Goal: Task Accomplishment & Management: Use online tool/utility

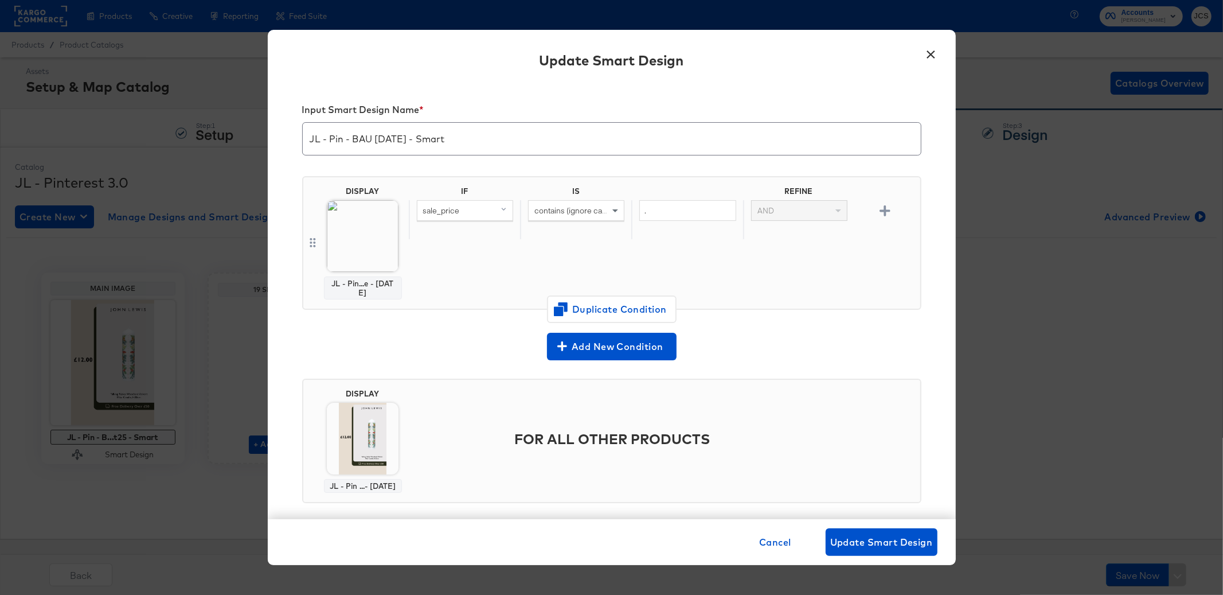
click at [932, 55] on button "×" at bounding box center [931, 51] width 21 height 21
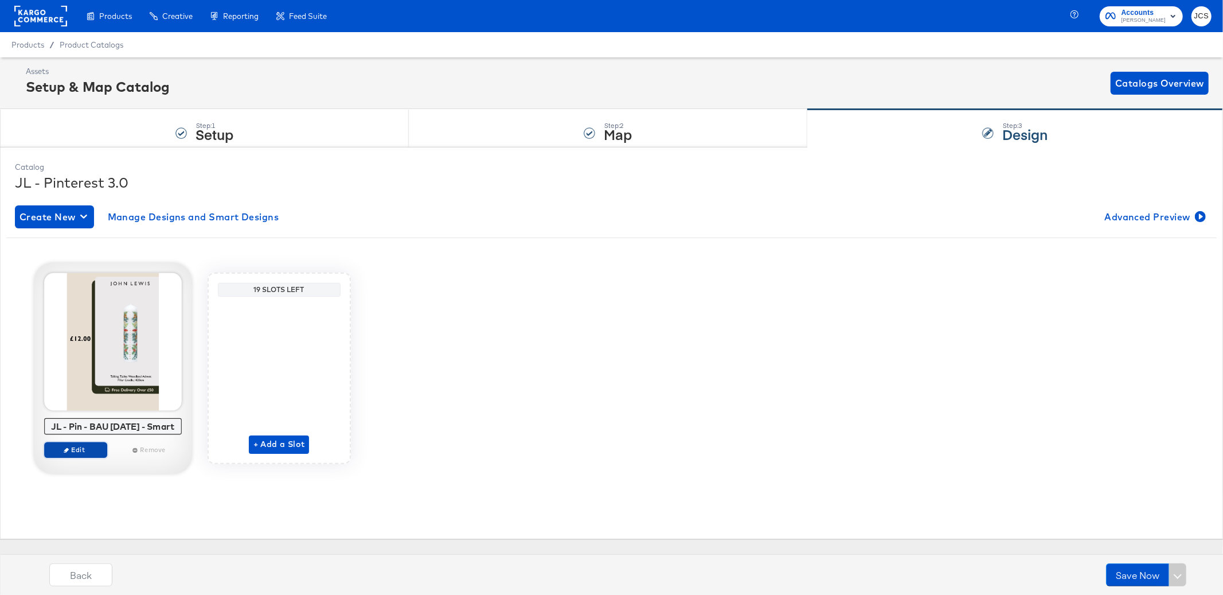
click at [75, 449] on span "Edit" at bounding box center [75, 449] width 53 height 9
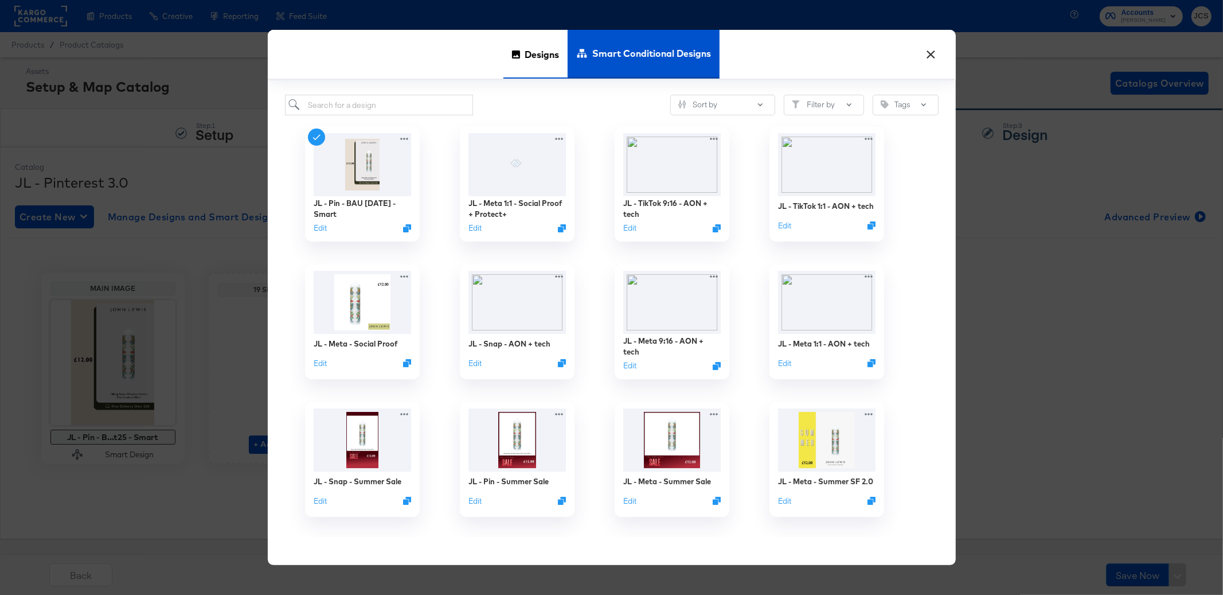
click at [548, 48] on span "Designs" at bounding box center [542, 54] width 34 height 50
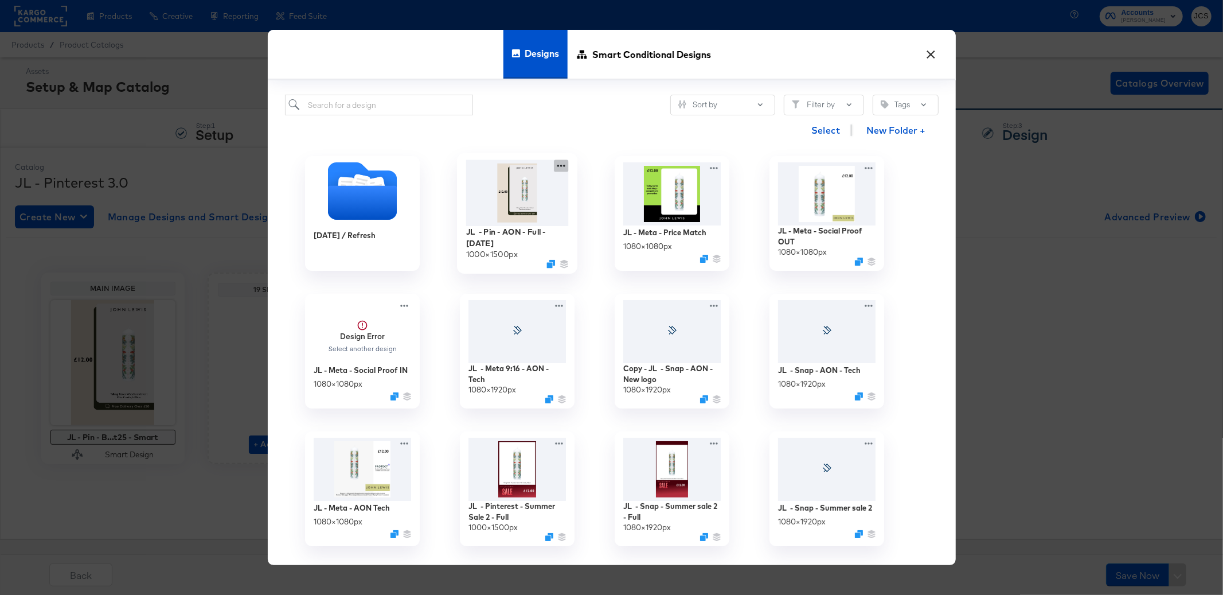
click at [557, 168] on icon at bounding box center [561, 166] width 14 height 12
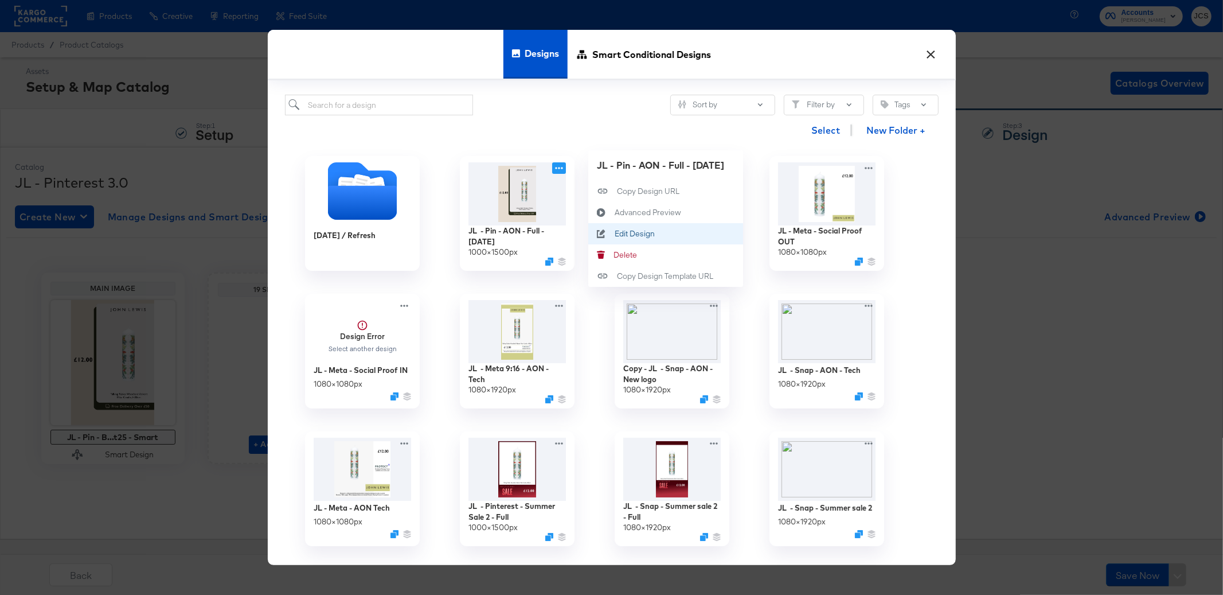
click at [614, 233] on div "Edit Design Edit Design" at bounding box center [614, 233] width 0 height 0
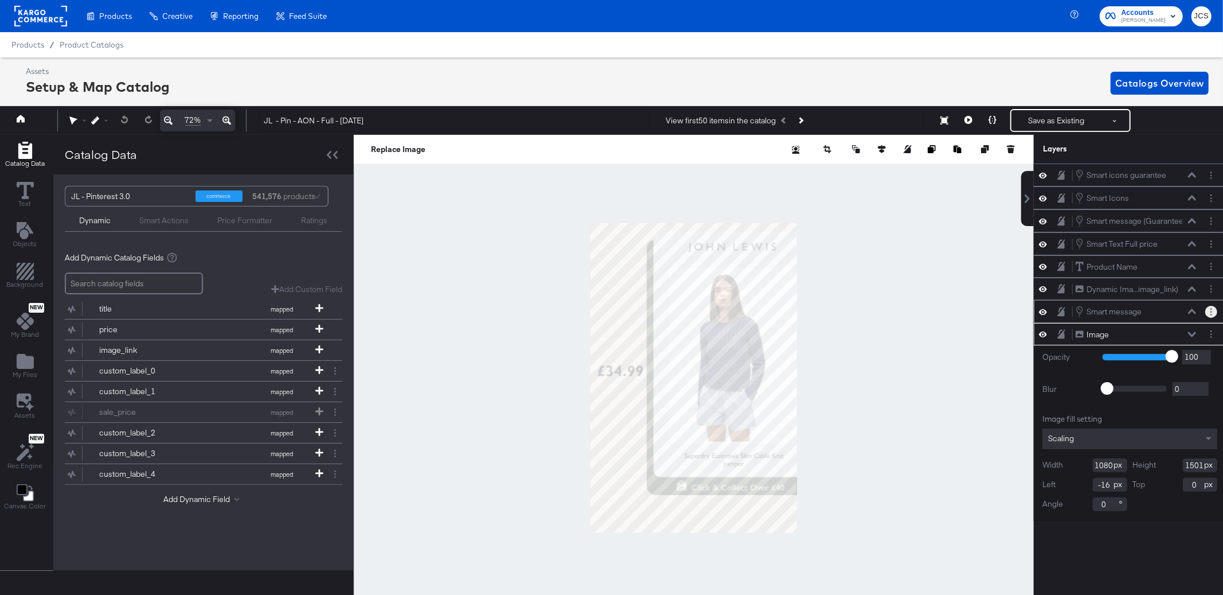
click at [1213, 315] on button "Layer Options" at bounding box center [1212, 312] width 12 height 12
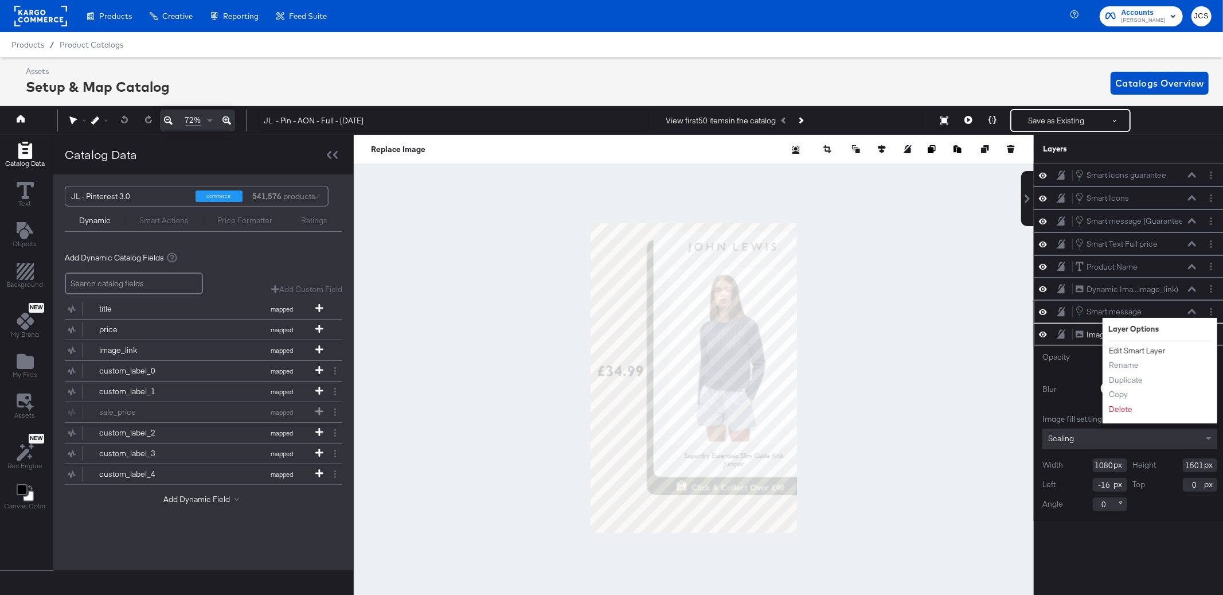
click at [1157, 352] on button "Edit Smart Layer" at bounding box center [1138, 351] width 58 height 12
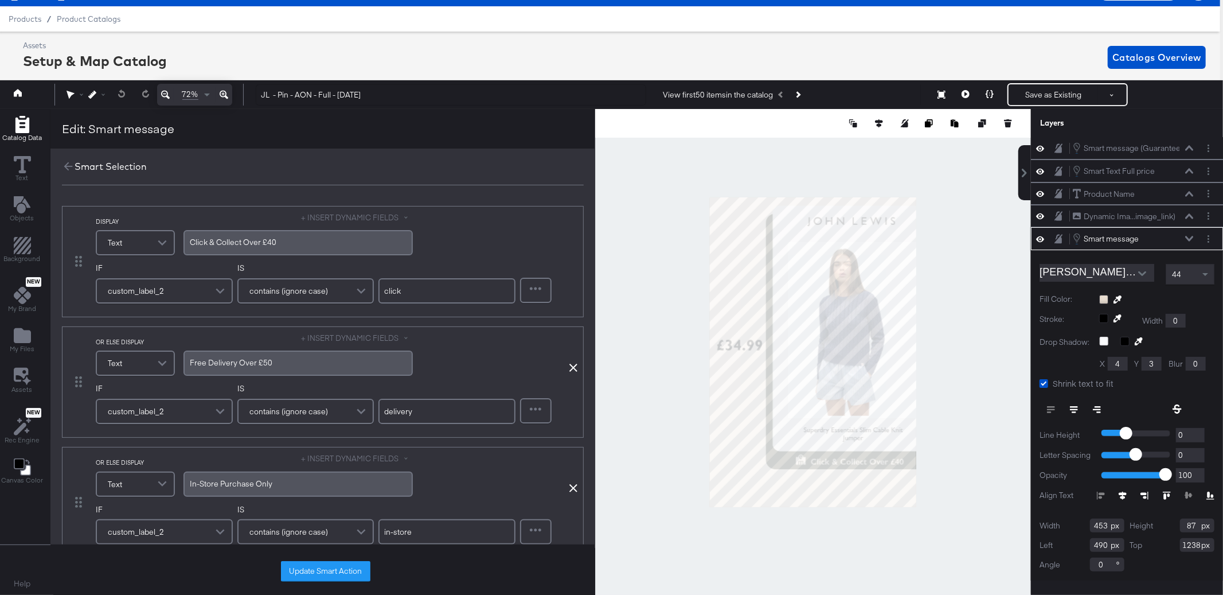
click at [1187, 240] on icon at bounding box center [1189, 238] width 8 height 5
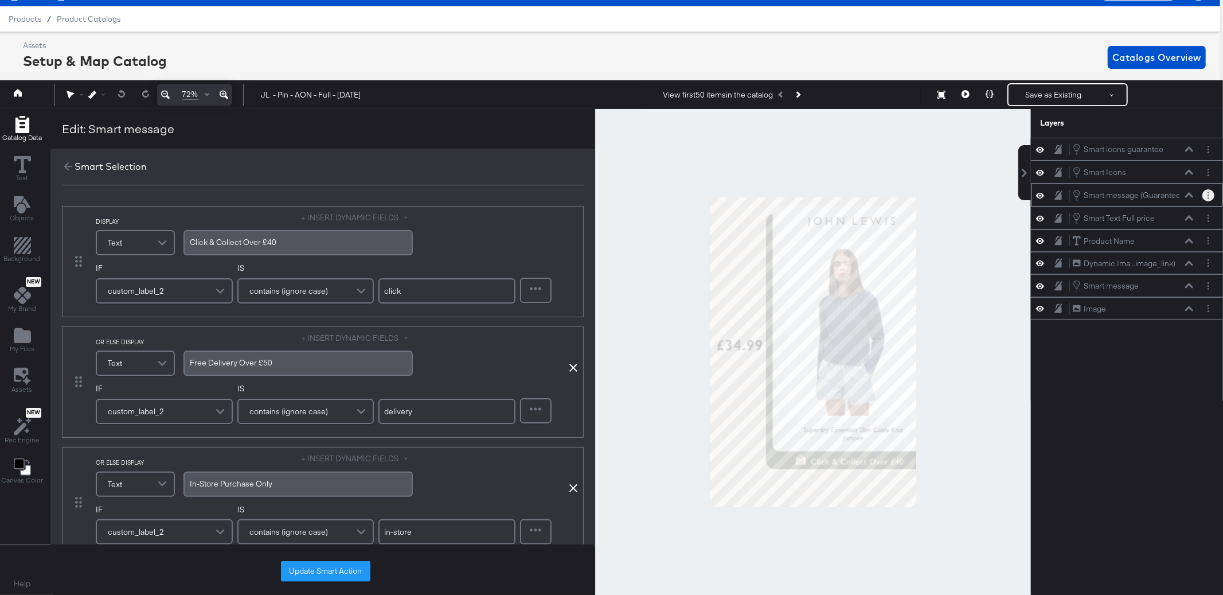
click at [1204, 198] on button "Layer Options" at bounding box center [1209, 195] width 12 height 12
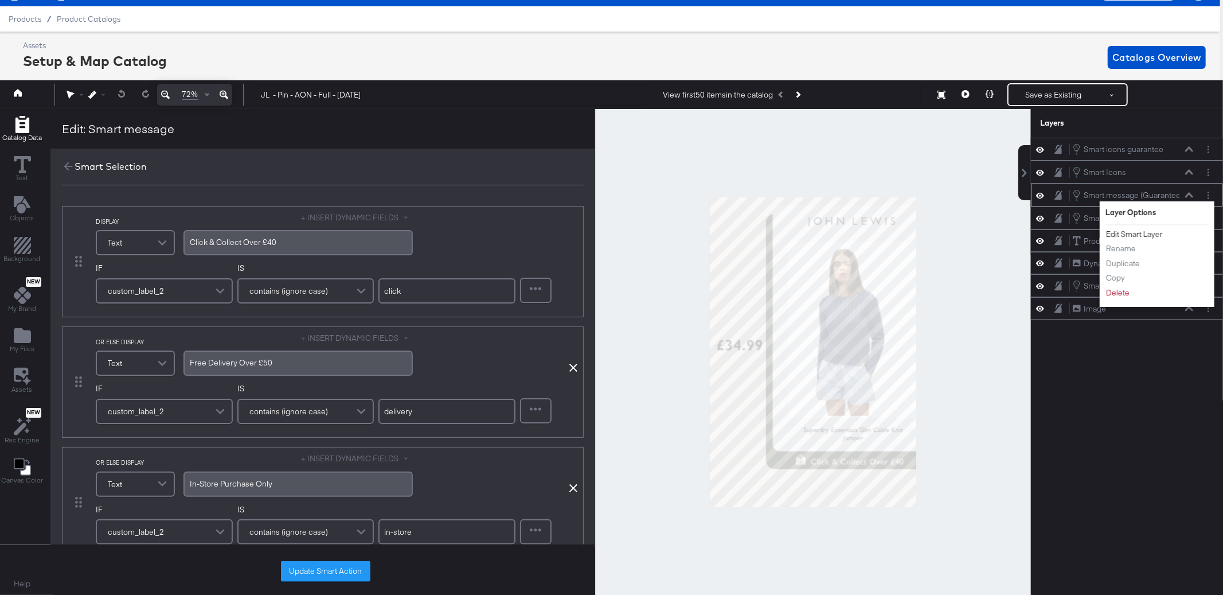
click at [1138, 231] on button "Edit Smart Layer" at bounding box center [1135, 234] width 58 height 12
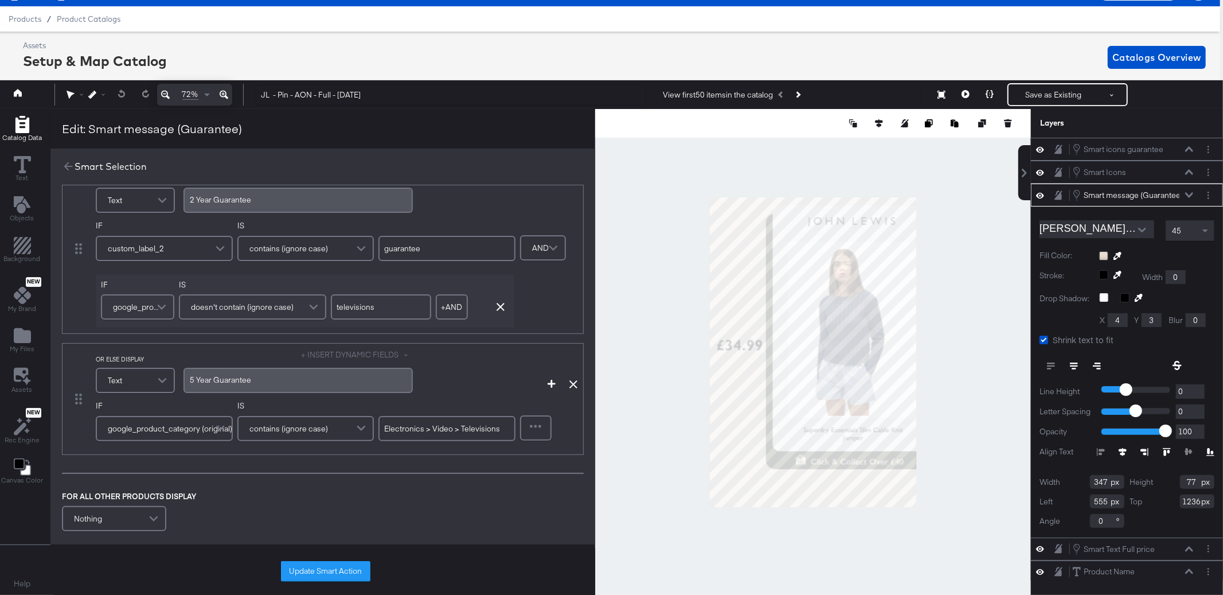
scroll to position [0, 3]
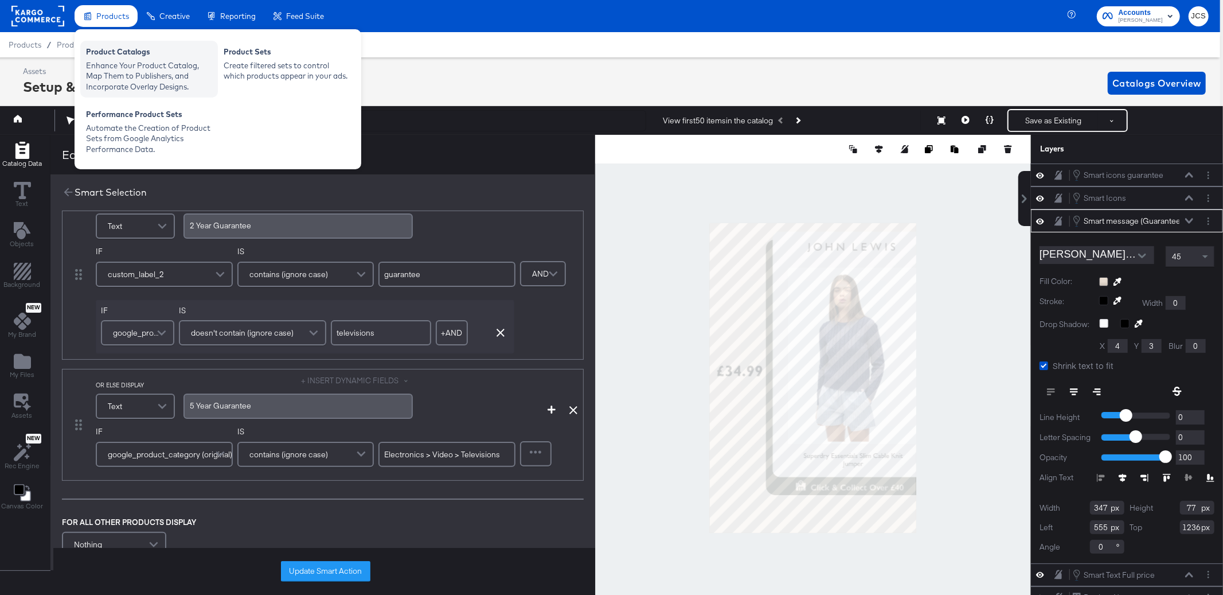
click at [116, 72] on div "Enhance Your Product Catalog, Map Them to Publishers, and Incorporate Overlay D…" at bounding box center [149, 76] width 126 height 32
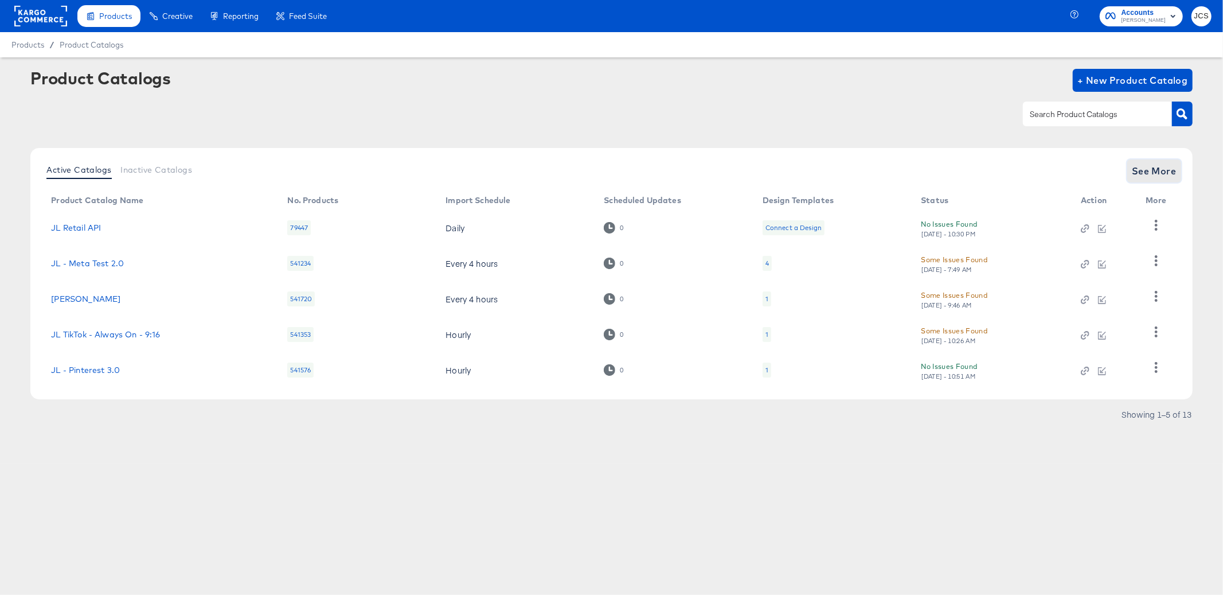
click at [1164, 175] on span "See More" at bounding box center [1154, 171] width 45 height 16
